Goal: Information Seeking & Learning: Learn about a topic

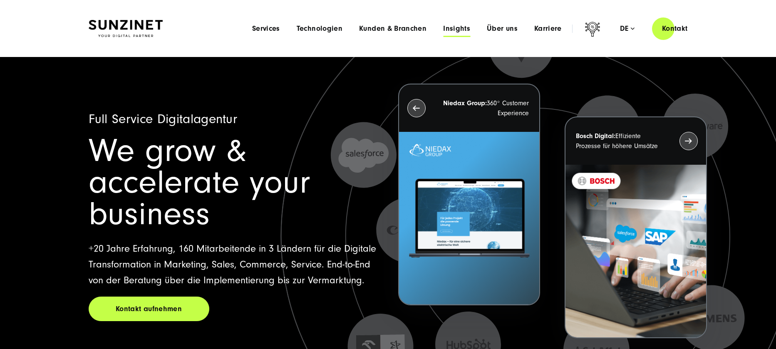
click at [461, 29] on span "Insights" at bounding box center [456, 29] width 27 height 8
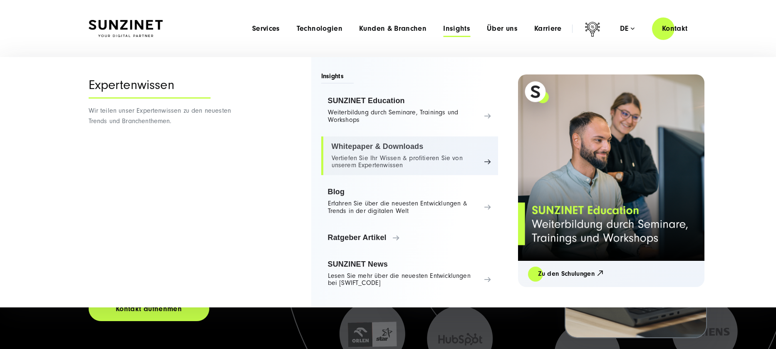
click at [423, 164] on link "Whitepaper & Downloads Vertiefen Sie Ihr Wissen & profitieren Sie von unserem E…" at bounding box center [409, 155] width 177 height 39
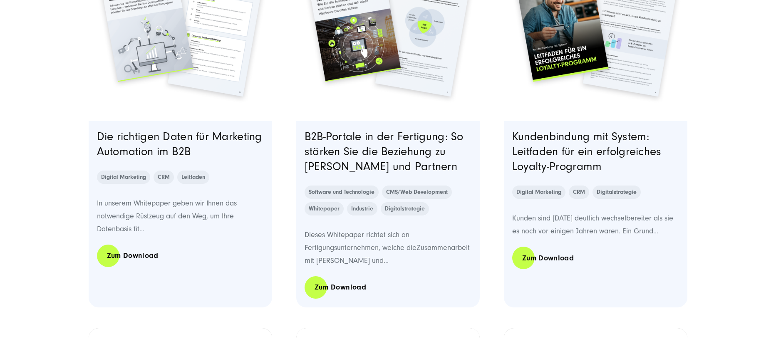
scroll to position [409, 0]
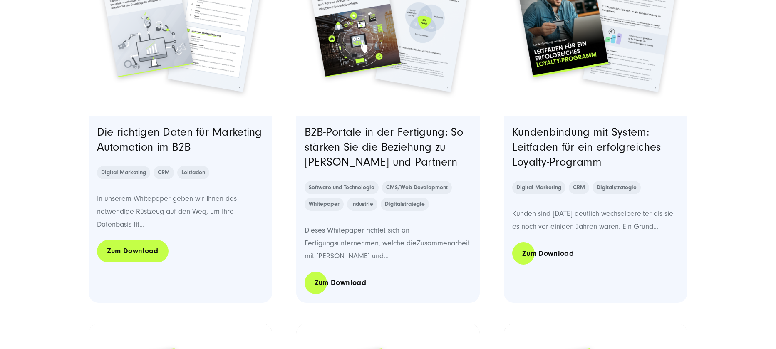
click at [144, 248] on link "Zum Download" at bounding box center [133, 251] width 72 height 24
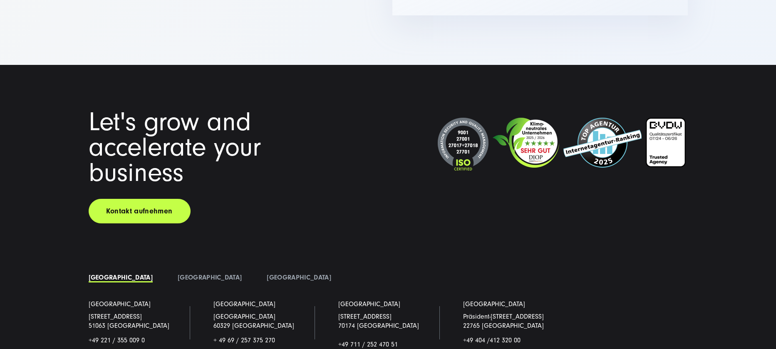
scroll to position [1440, 0]
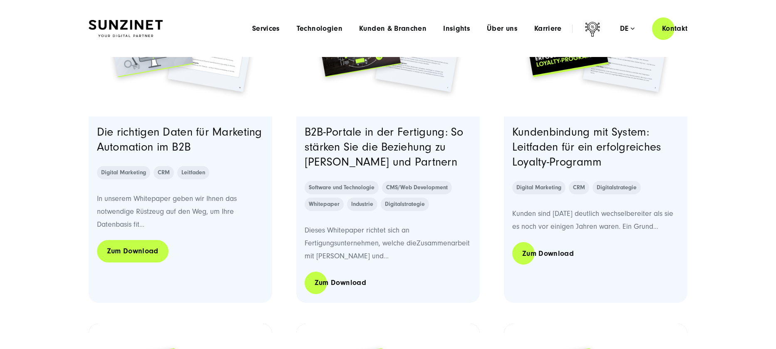
click at [117, 252] on link "Zum Download" at bounding box center [133, 251] width 72 height 24
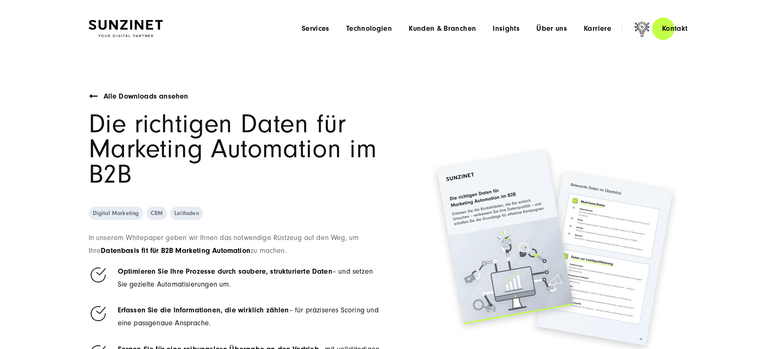
click at [99, 90] on div "Alle Downloads ansehen" at bounding box center [236, 96] width 294 height 13
click at [104, 93] on link "Alle Downloads ansehen" at bounding box center [146, 96] width 85 height 13
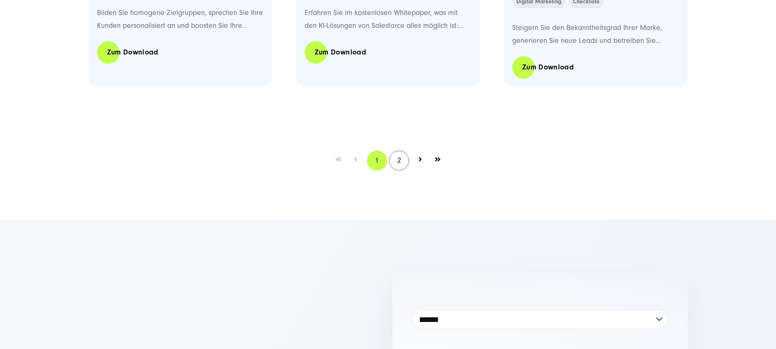
scroll to position [1754, 0]
click at [402, 161] on link "2" at bounding box center [399, 160] width 20 height 20
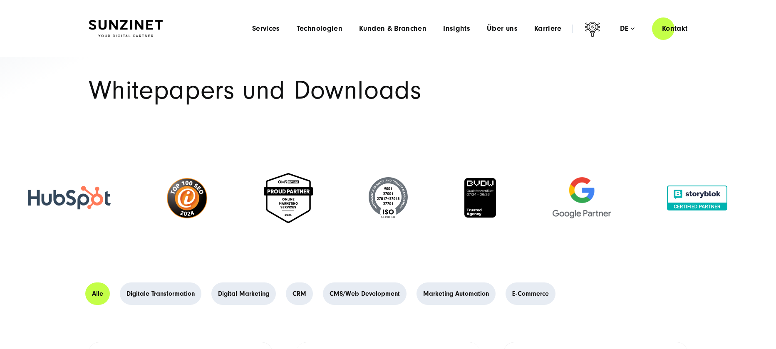
click at [459, 33] on div "Menu Services Menu Full Service Digitalagentur Wir lösen komplexe Herausforderu…" at bounding box center [471, 29] width 454 height 24
click at [454, 25] on span "Insights" at bounding box center [456, 29] width 27 height 8
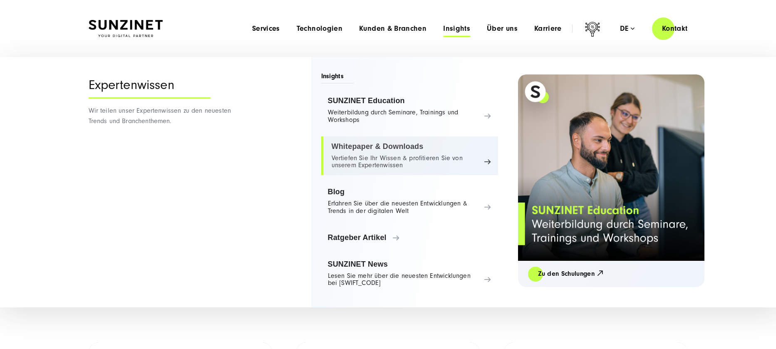
click at [409, 162] on link "Whitepaper & Downloads Vertiefen Sie Ihr Wissen & profitieren Sie von unserem E…" at bounding box center [409, 155] width 177 height 39
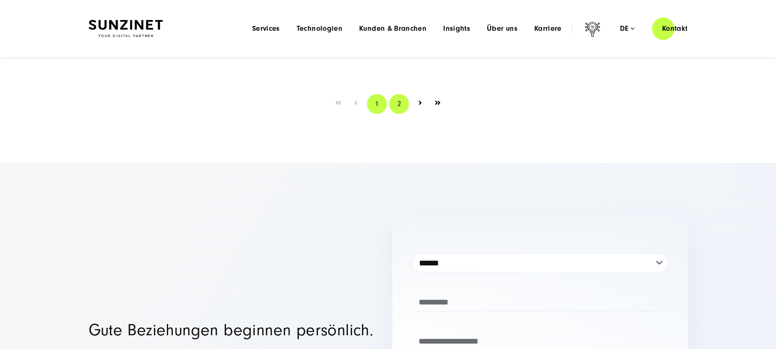
scroll to position [1809, 0]
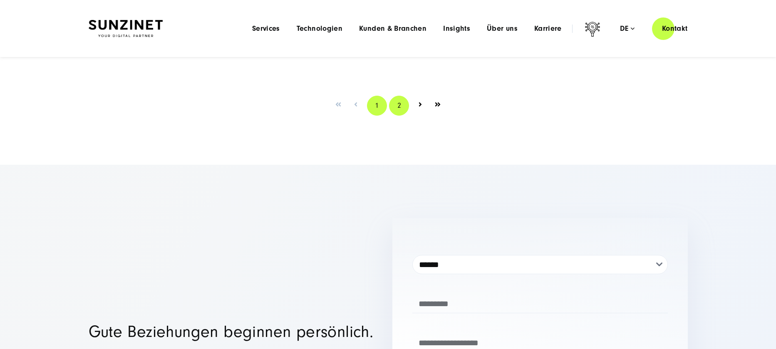
click at [394, 107] on link "2" at bounding box center [399, 106] width 20 height 20
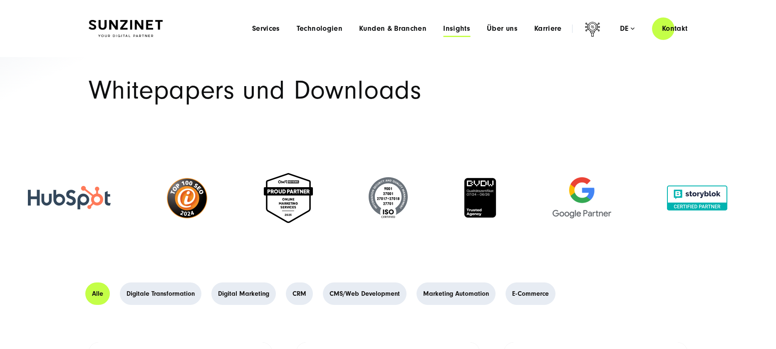
click at [466, 32] on span "Insights" at bounding box center [456, 29] width 27 height 8
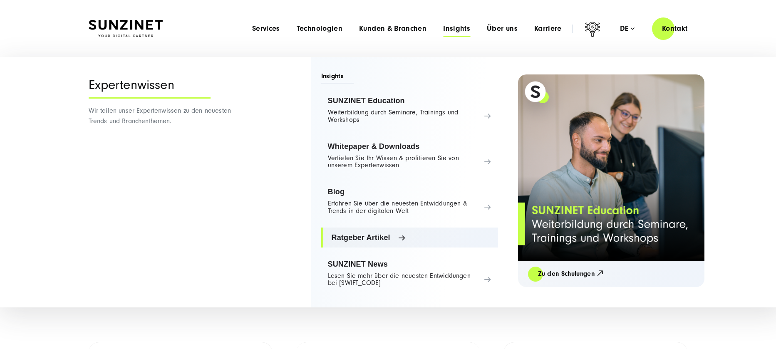
click at [388, 236] on span "Ratgeber Artikel" at bounding box center [412, 237] width 160 height 8
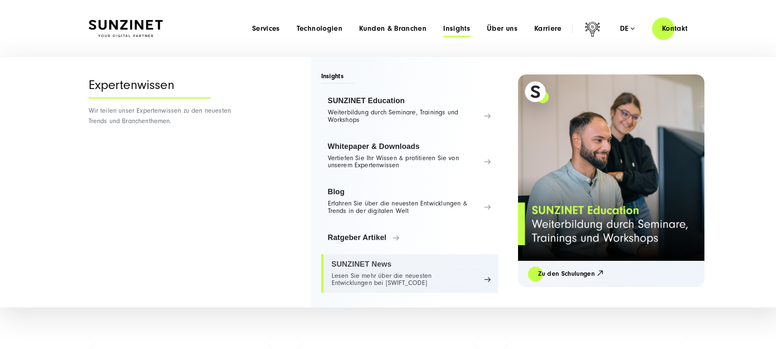
click at [382, 262] on link "SUNZINET News Lesen Sie mehr über die neuesten Entwicklungen bei [SWIFT_CODE]" at bounding box center [409, 273] width 177 height 39
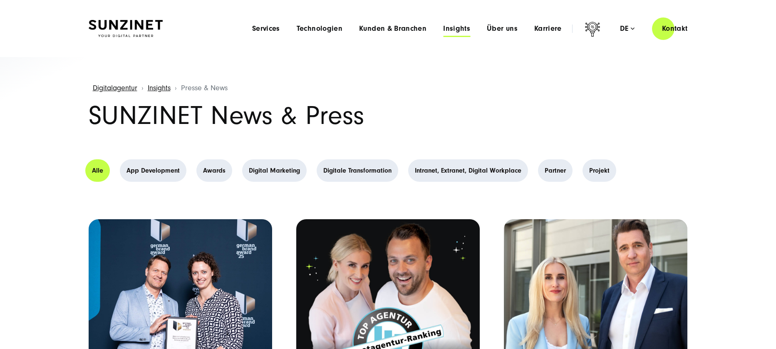
click at [460, 30] on span "Insights" at bounding box center [456, 29] width 27 height 8
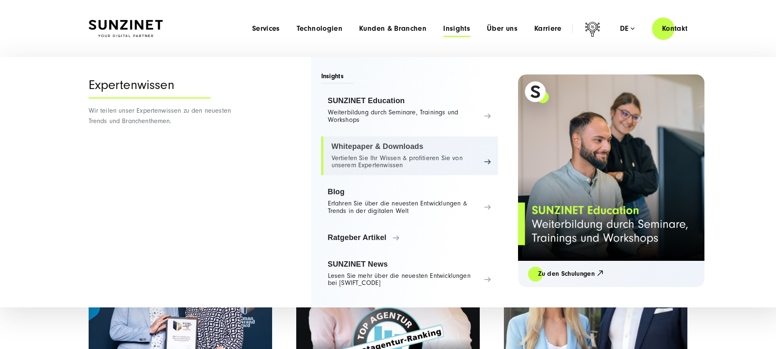
click at [377, 154] on link "Whitepaper & Downloads Vertiefen Sie Ihr Wissen & profitieren Sie von unserem E…" at bounding box center [409, 155] width 177 height 39
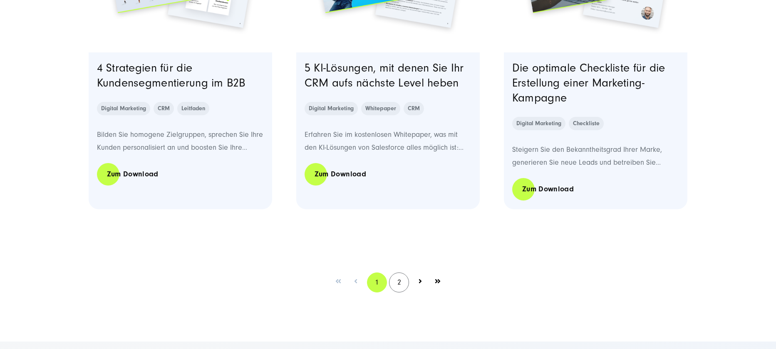
scroll to position [1644, 0]
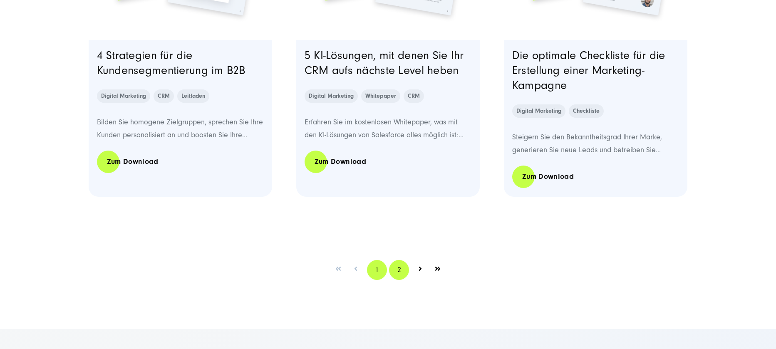
click at [398, 270] on link "2" at bounding box center [399, 270] width 20 height 20
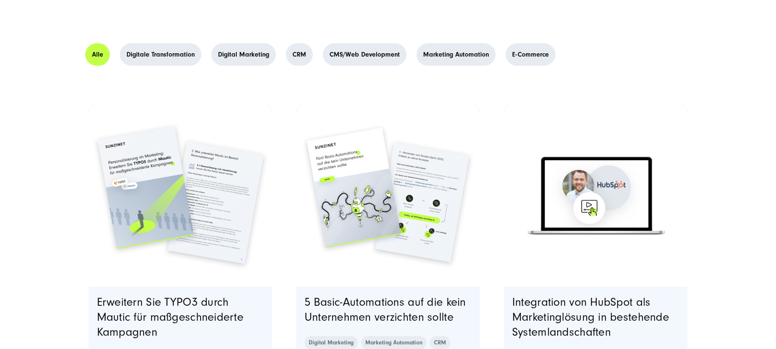
scroll to position [251, 0]
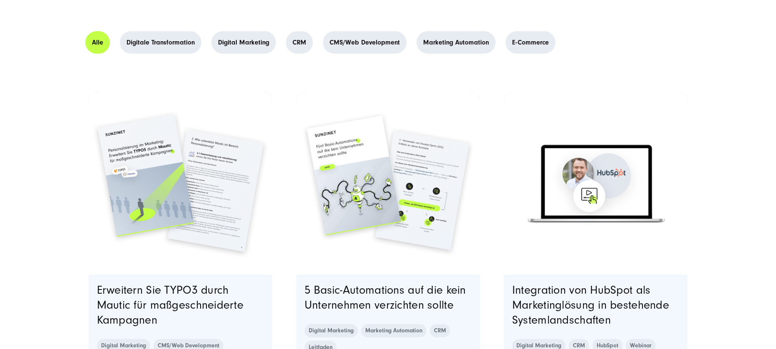
click at [180, 174] on img "Read full post: Whitepaper | TYPO3 und Mautic für personalisierte Kampagnen" at bounding box center [180, 182] width 187 height 187
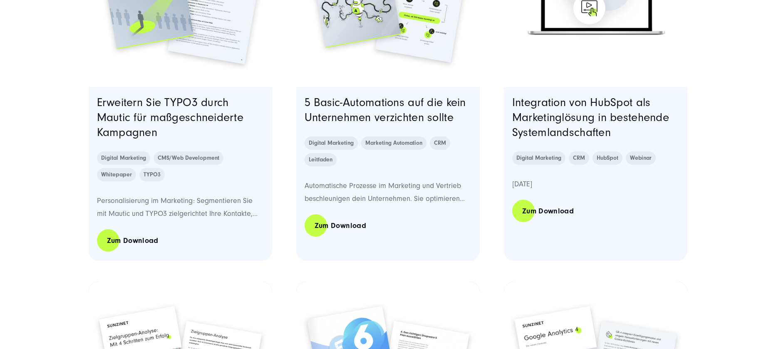
scroll to position [471, 0]
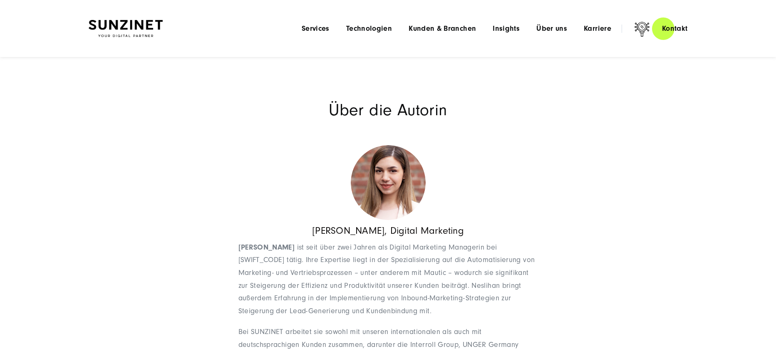
scroll to position [637, 0]
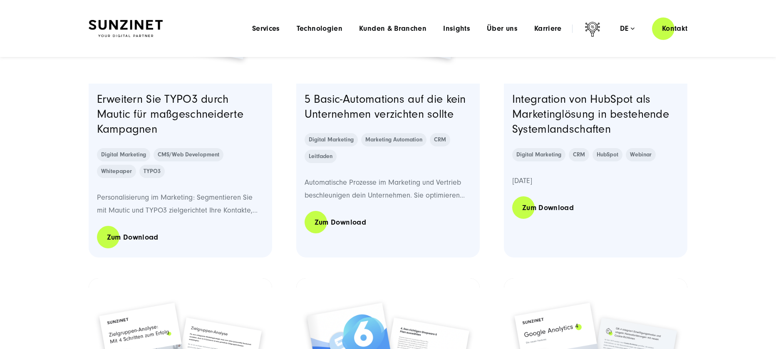
scroll to position [440, 0]
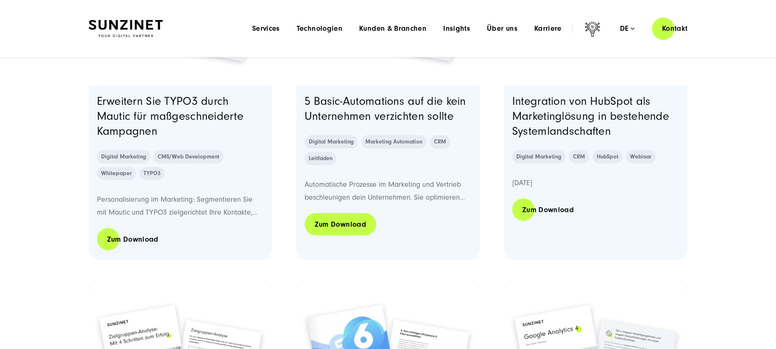
click at [355, 230] on link "Zum Download" at bounding box center [341, 225] width 72 height 24
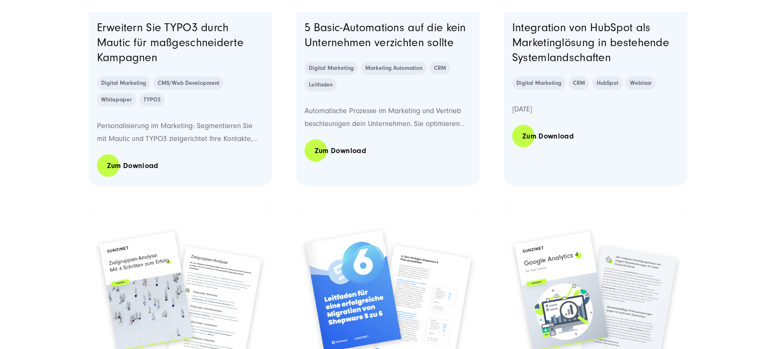
scroll to position [515, 0]
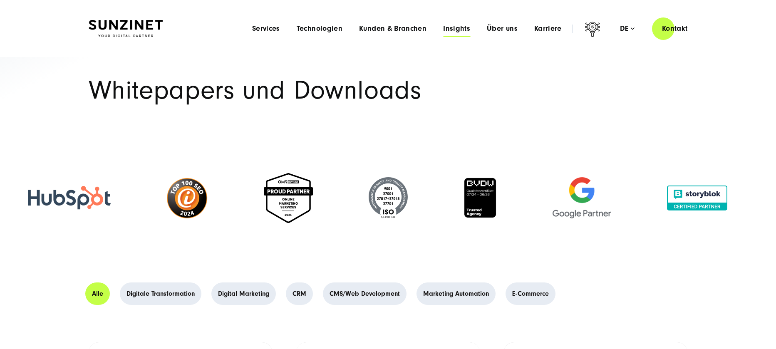
click at [450, 32] on span "Insights" at bounding box center [456, 29] width 27 height 8
click at [385, 32] on span "Kunden & Branchen" at bounding box center [392, 29] width 67 height 8
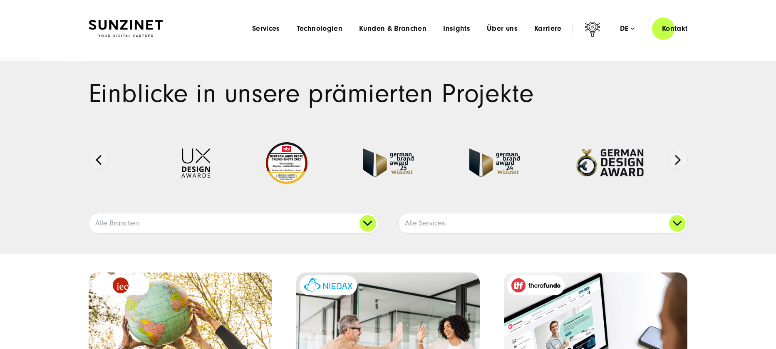
click at [362, 20] on div "Menu Services Menu Full Service Digitalagentur Wir lösen komplexe Herausforderu…" at bounding box center [471, 29] width 454 height 24
click at [368, 23] on div "Menu Services Menu Full Service Digitalagentur Wir lösen komplexe Herausforderu…" at bounding box center [471, 29] width 454 height 24
click at [378, 36] on div "Menu Services Menu Full Service Digitalagentur Wir lösen komplexe Herausforderu…" at bounding box center [471, 29] width 454 height 24
click at [377, 26] on span "Kunden & Branchen" at bounding box center [392, 29] width 67 height 8
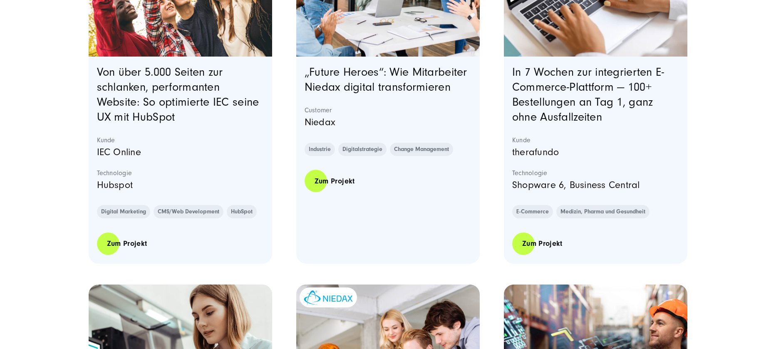
scroll to position [403, 0]
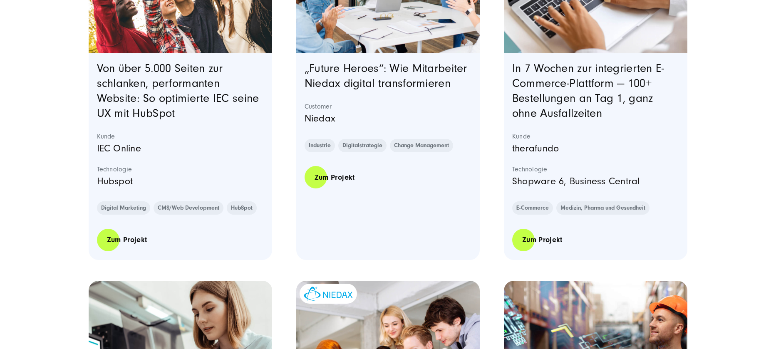
click at [383, 115] on p "Niedax" at bounding box center [388, 119] width 167 height 16
click at [366, 64] on link "„Future Heroes“: Wie Mitarbeiter Niedax digital transformieren" at bounding box center [386, 76] width 163 height 28
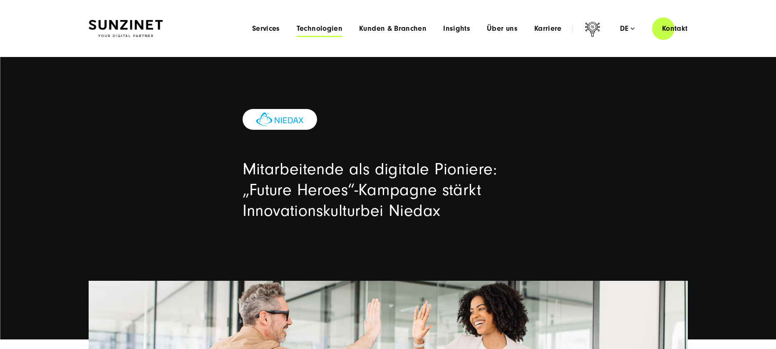
click at [341, 29] on span "Technologien" at bounding box center [320, 29] width 46 height 8
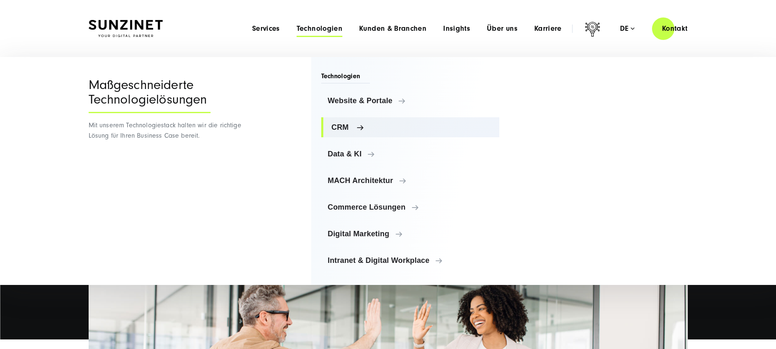
drag, startPoint x: 360, startPoint y: 103, endPoint x: 375, endPoint y: 101, distance: 15.1
click at [360, 103] on link "Website & Portale" at bounding box center [410, 101] width 178 height 20
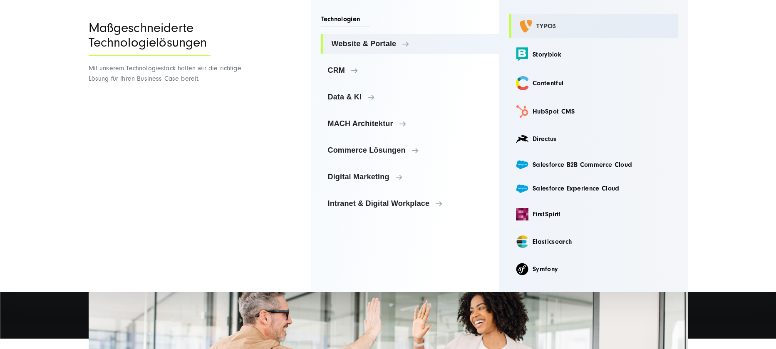
click at [545, 32] on link "TYPO3" at bounding box center [593, 26] width 169 height 24
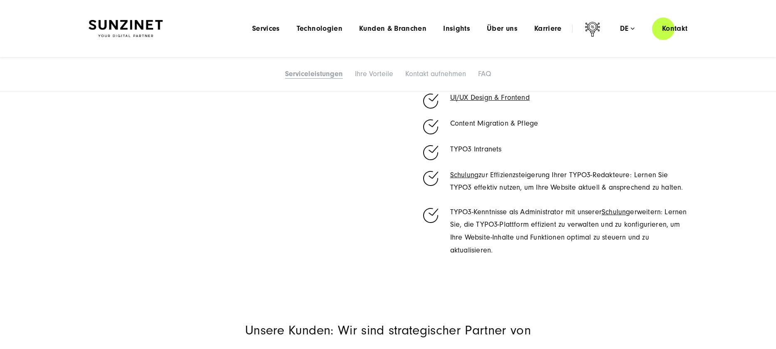
scroll to position [637, 0]
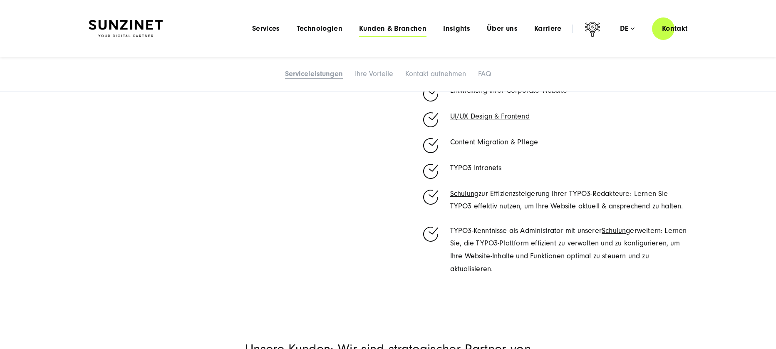
click at [377, 25] on span "Kunden & Branchen" at bounding box center [392, 29] width 67 height 8
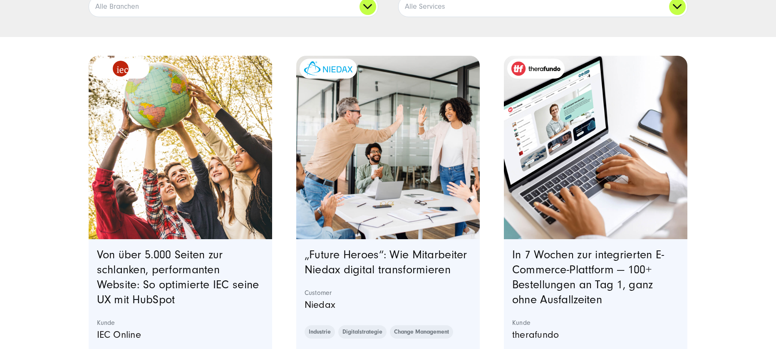
scroll to position [258, 0]
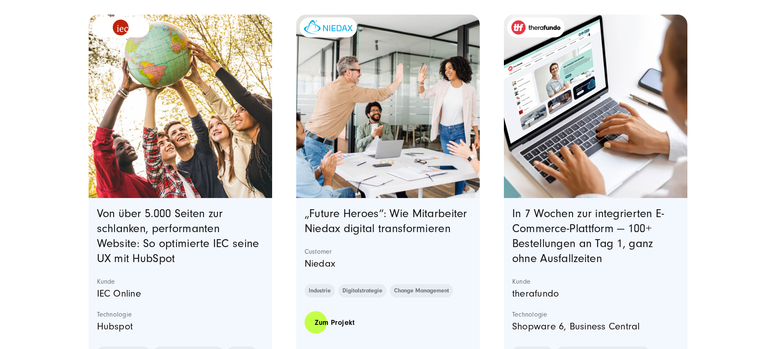
click at [366, 181] on img "Featured image: eine Gruppe von Kollegen in einer modernen Büroumgebung, die ei…" at bounding box center [387, 105] width 187 height 187
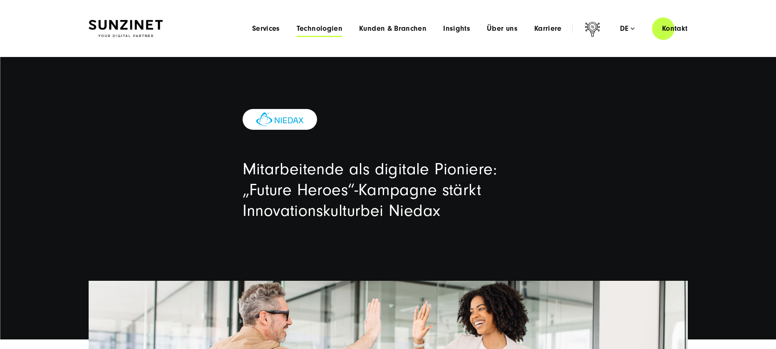
click at [312, 27] on span "Technologien" at bounding box center [320, 29] width 46 height 8
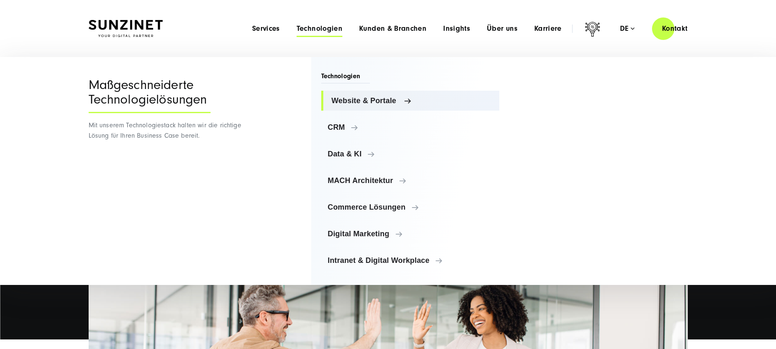
click at [379, 108] on link "Website & Portale" at bounding box center [410, 101] width 178 height 20
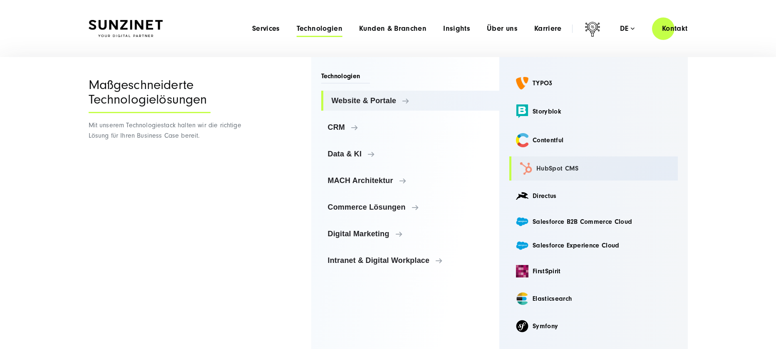
scroll to position [7, 0]
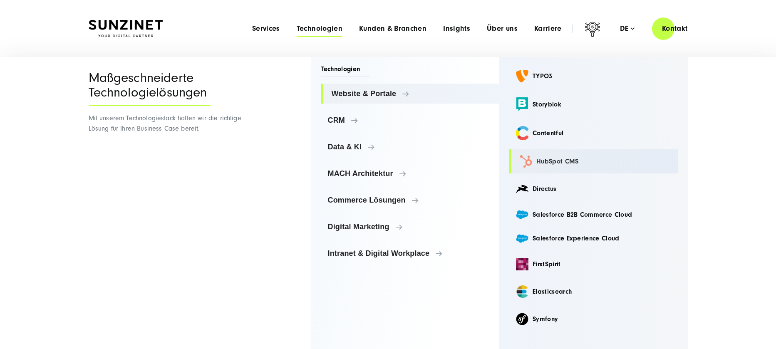
click at [550, 156] on link "HubSpot CMS" at bounding box center [593, 161] width 169 height 24
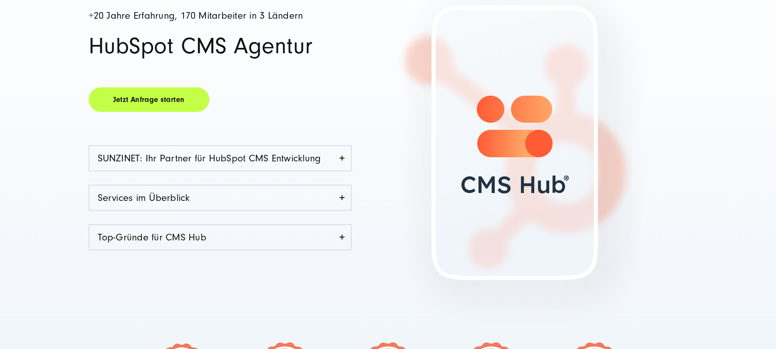
scroll to position [146, 0]
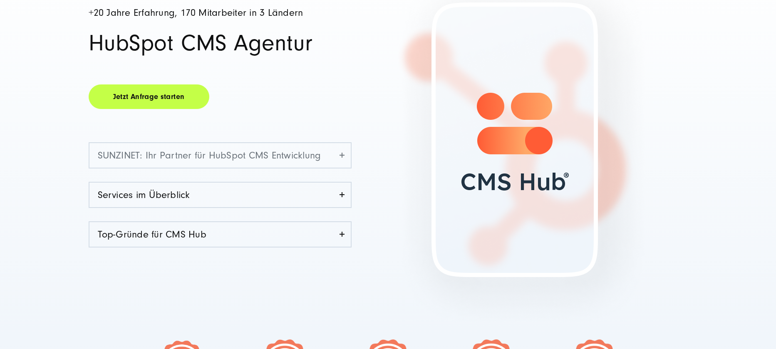
click at [236, 160] on link "SUNZINET: Ihr Partner für HubSpot CMS Entwicklung" at bounding box center [219, 155] width 261 height 25
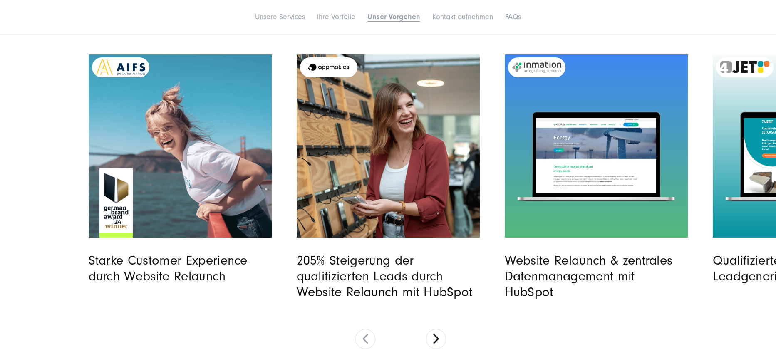
scroll to position [2755, 0]
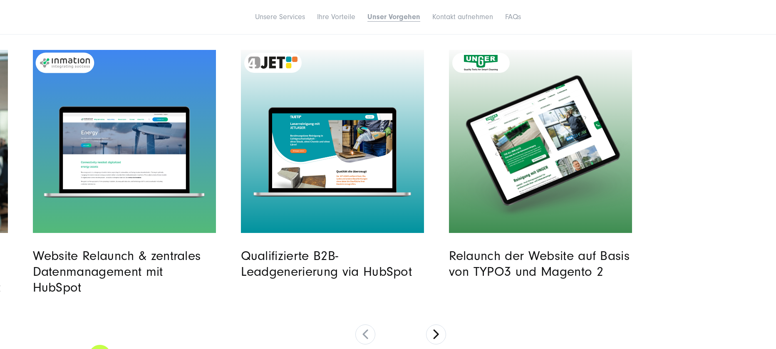
drag, startPoint x: 558, startPoint y: 161, endPoint x: 178, endPoint y: 166, distance: 380.7
click at [40, 196] on div "Read full post: Inmation | Website Relaunch & zentrales Datenmanagement mit Hub…" at bounding box center [124, 152] width 168 height 105
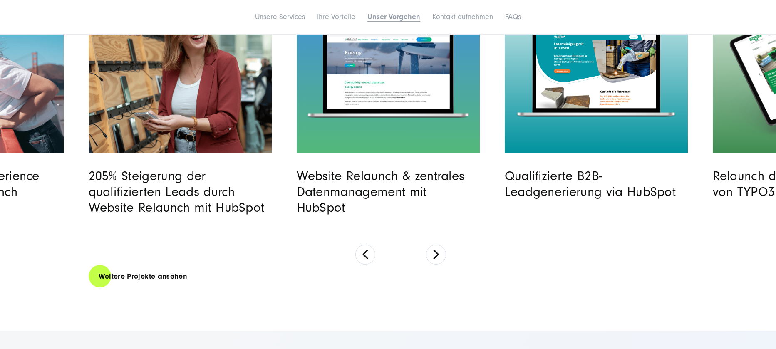
scroll to position [2897, 0]
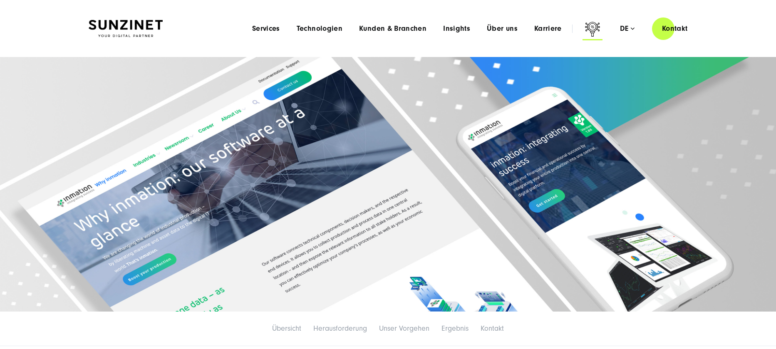
click at [592, 34] on icon at bounding box center [593, 30] width 20 height 20
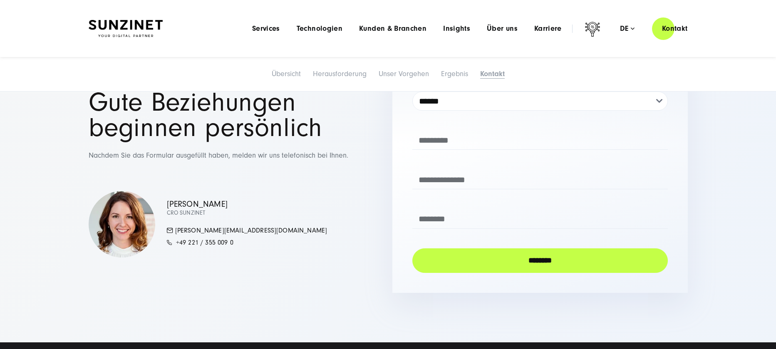
scroll to position [2489, 0]
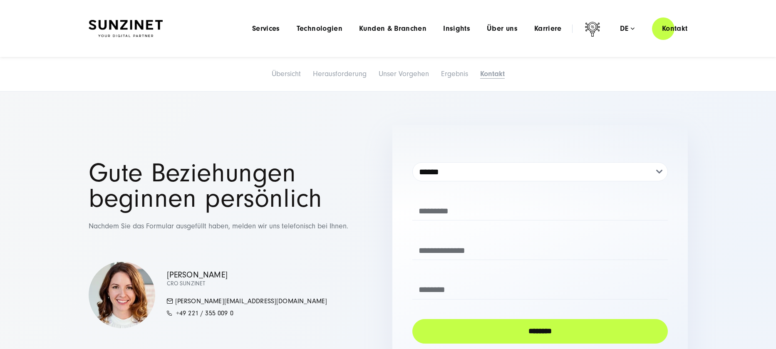
click at [151, 23] on img at bounding box center [126, 28] width 74 height 17
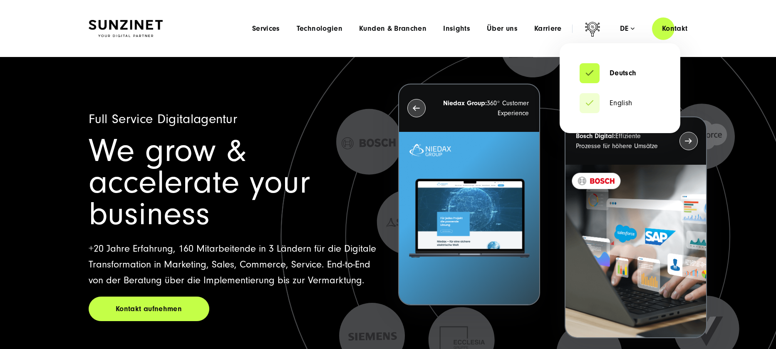
click at [629, 31] on div "de" at bounding box center [627, 29] width 15 height 8
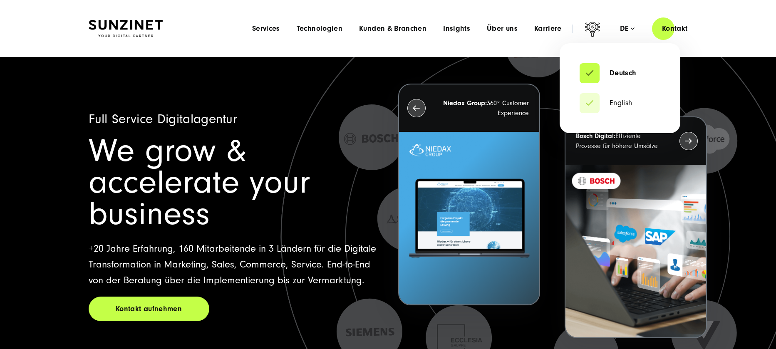
click at [614, 92] on ul "Deutsch English" at bounding box center [620, 88] width 121 height 90
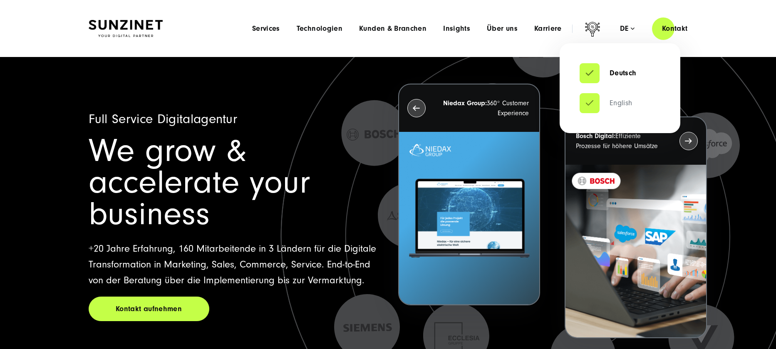
click at [608, 105] on link "English" at bounding box center [606, 103] width 53 height 8
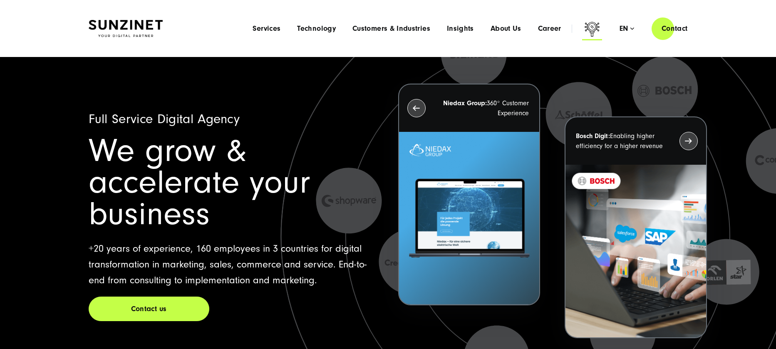
click at [591, 31] on icon at bounding box center [592, 29] width 15 height 15
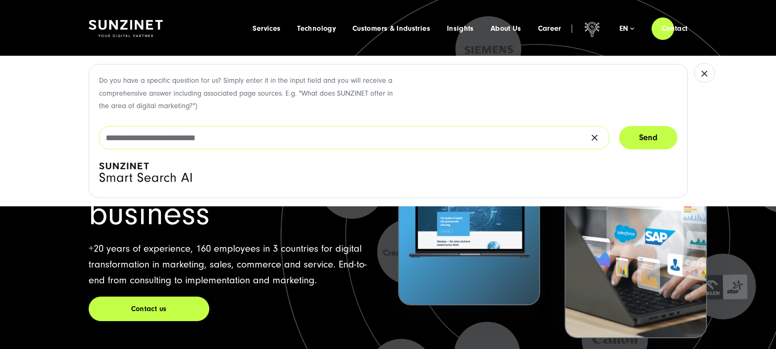
click at [189, 139] on input "text" at bounding box center [354, 137] width 510 height 23
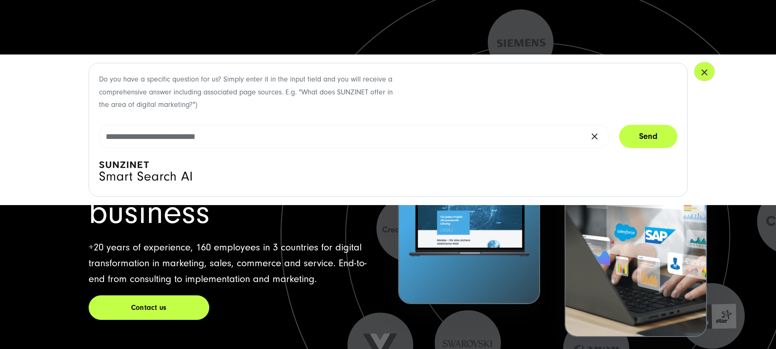
click at [702, 74] on icon "button" at bounding box center [704, 72] width 5 height 5
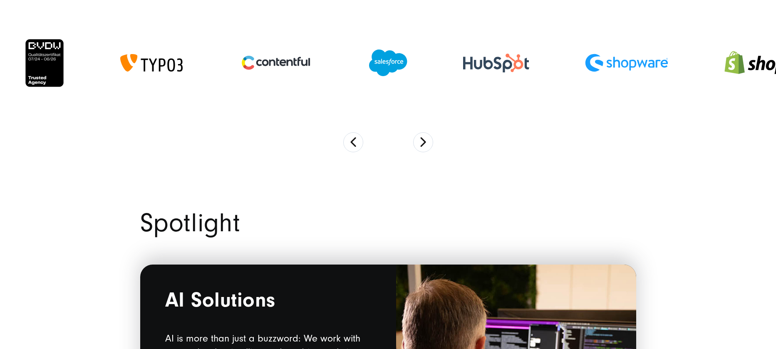
scroll to position [669, 0]
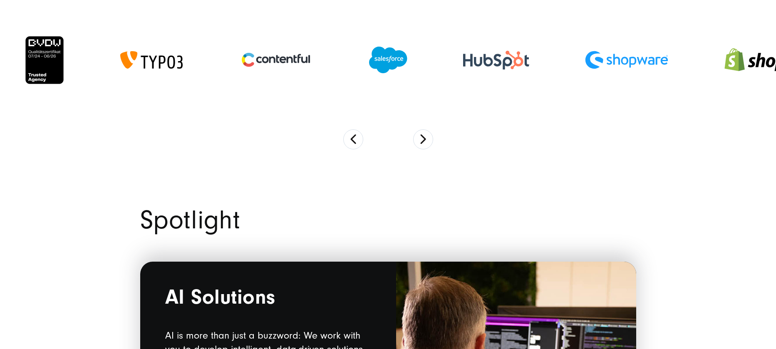
click at [413, 146] on section at bounding box center [388, 75] width 776 height 181
click at [423, 144] on button "Next" at bounding box center [423, 139] width 20 height 20
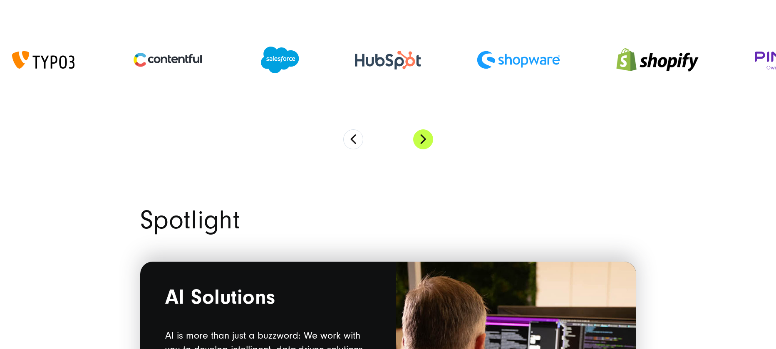
click at [423, 144] on button "Next" at bounding box center [423, 139] width 20 height 20
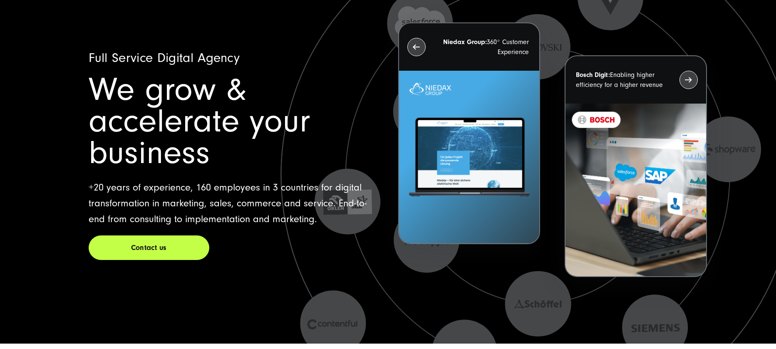
scroll to position [62, 0]
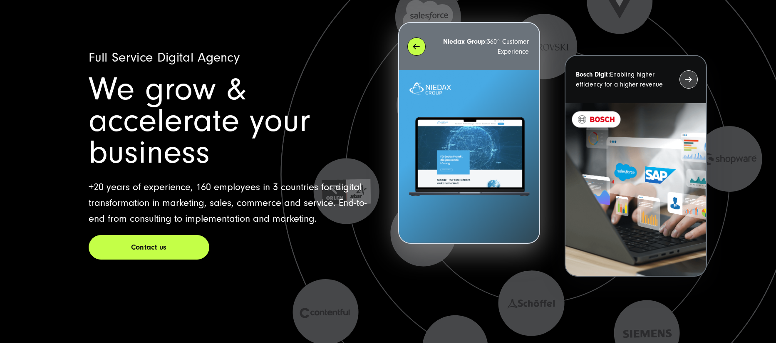
click at [419, 39] on div "Niedax Group: 360° Customer Experience" at bounding box center [469, 46] width 140 height 47
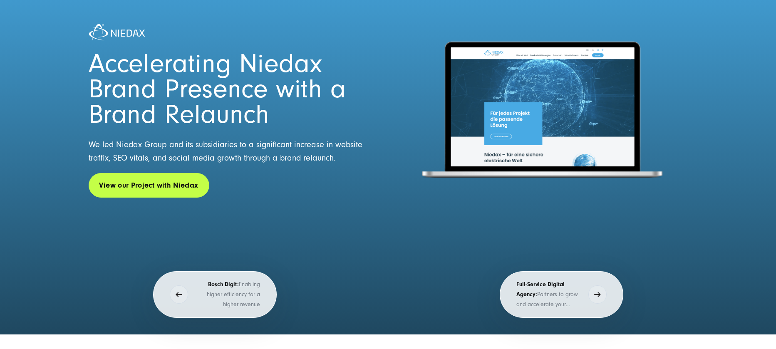
scroll to position [74, 0]
